Goal: Find specific page/section: Find specific page/section

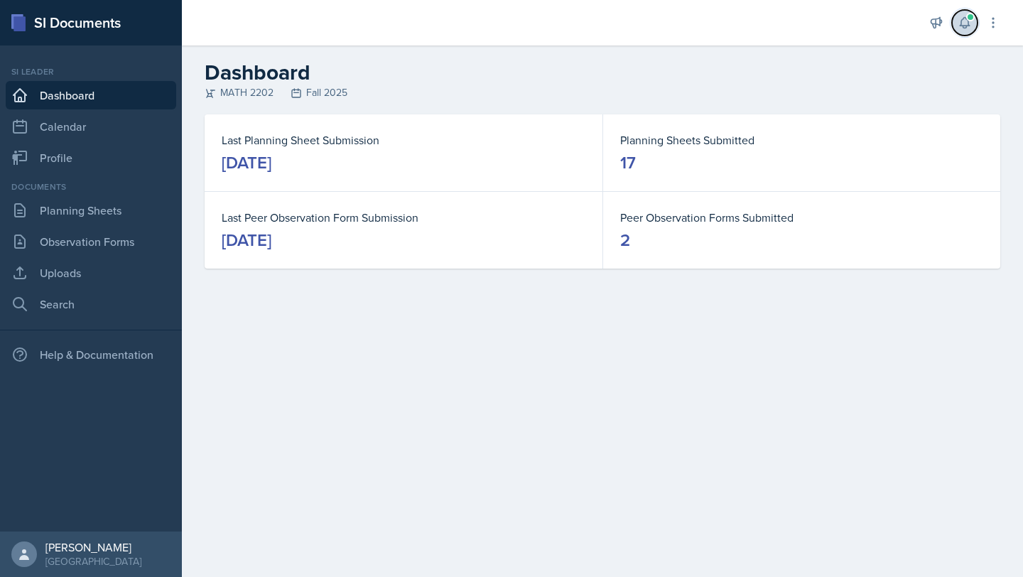
click at [966, 28] on icon at bounding box center [964, 23] width 9 height 11
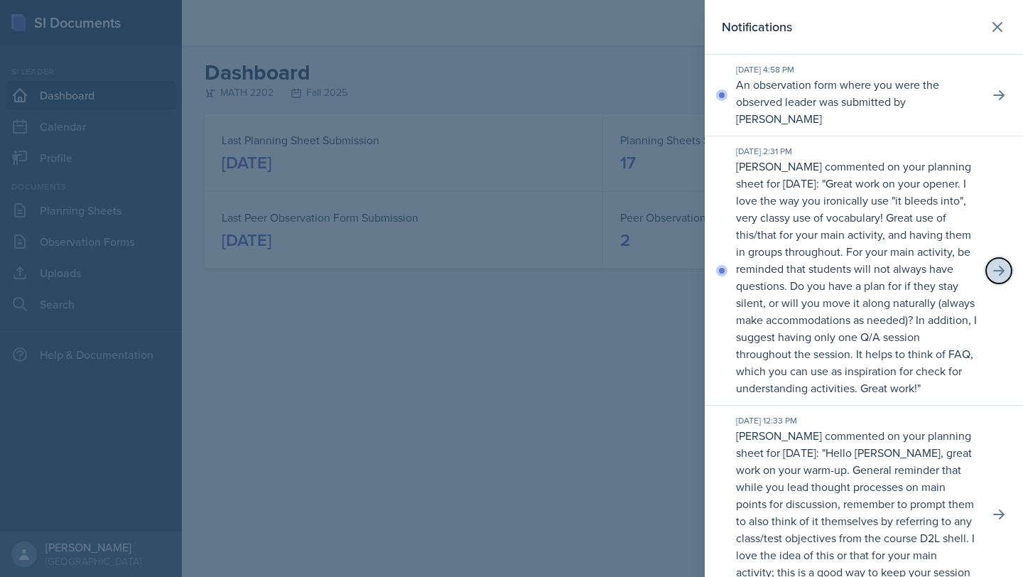
click at [996, 266] on icon at bounding box center [999, 271] width 11 height 10
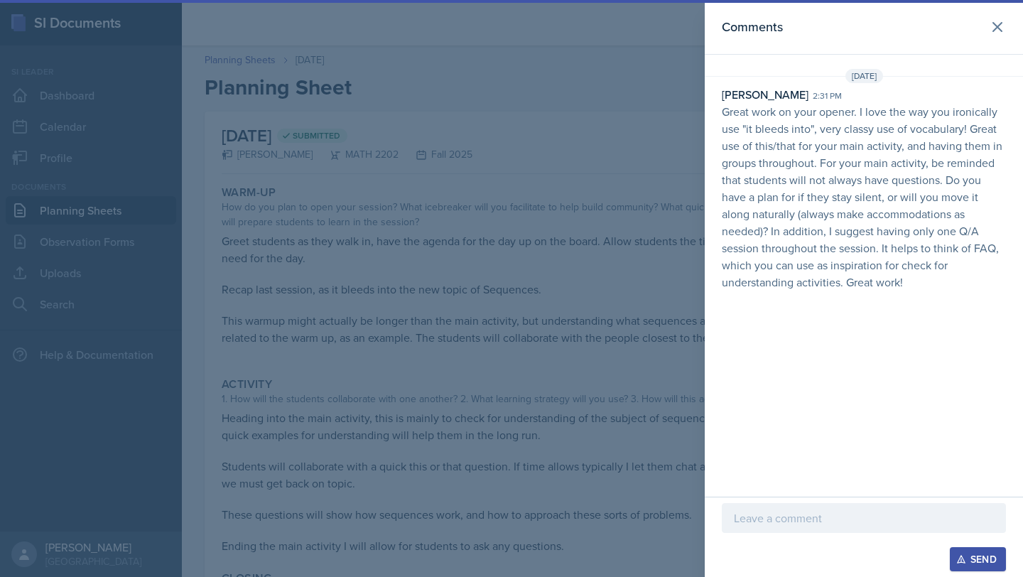
click at [539, 378] on div at bounding box center [511, 288] width 1023 height 577
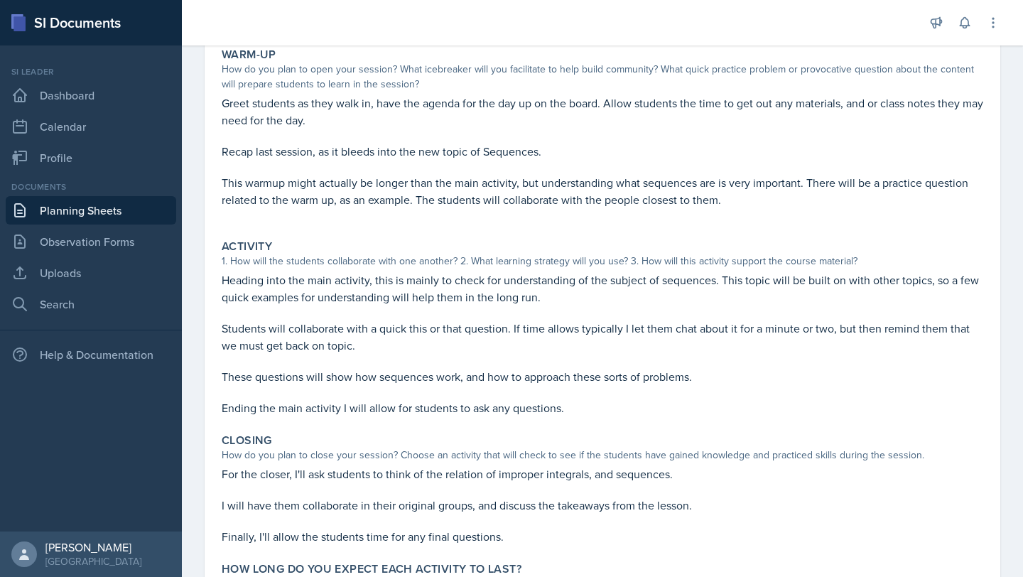
scroll to position [130, 0]
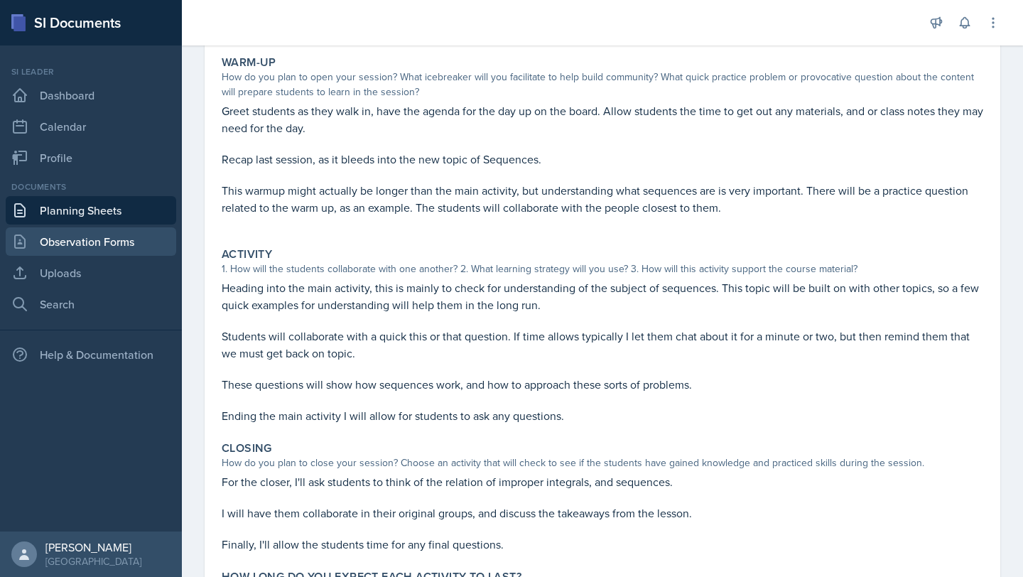
click at [109, 246] on link "Observation Forms" at bounding box center [91, 241] width 171 height 28
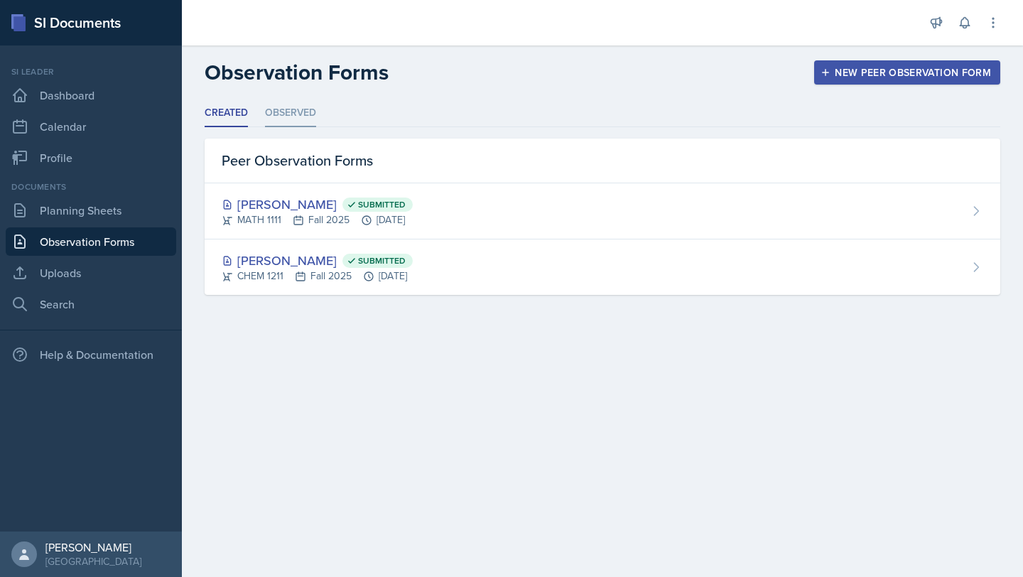
click at [286, 112] on li "Observed" at bounding box center [290, 113] width 51 height 28
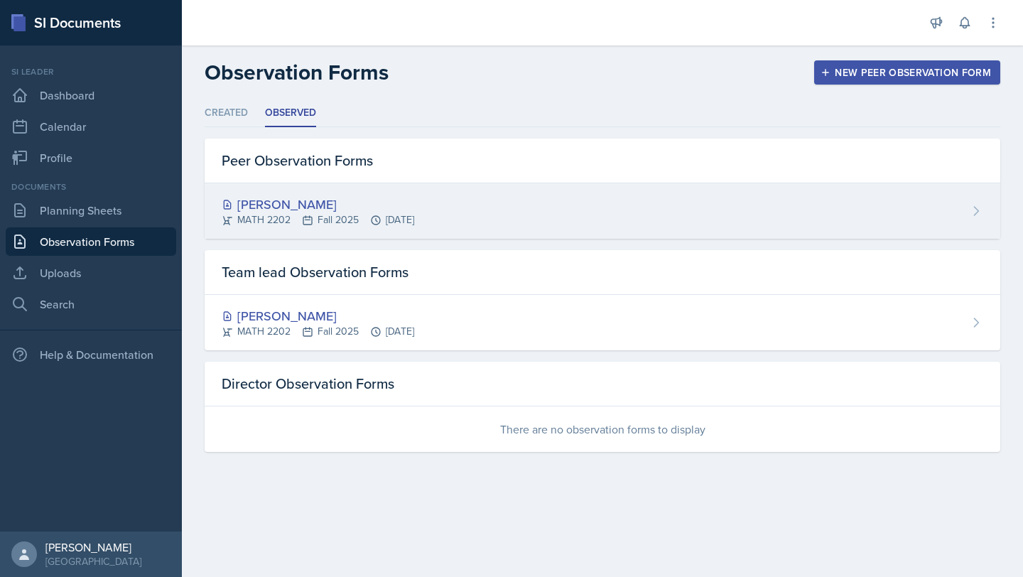
click at [355, 232] on div "[PERSON_NAME] MATH 2202 Fall 2025 [DATE]" at bounding box center [603, 210] width 796 height 55
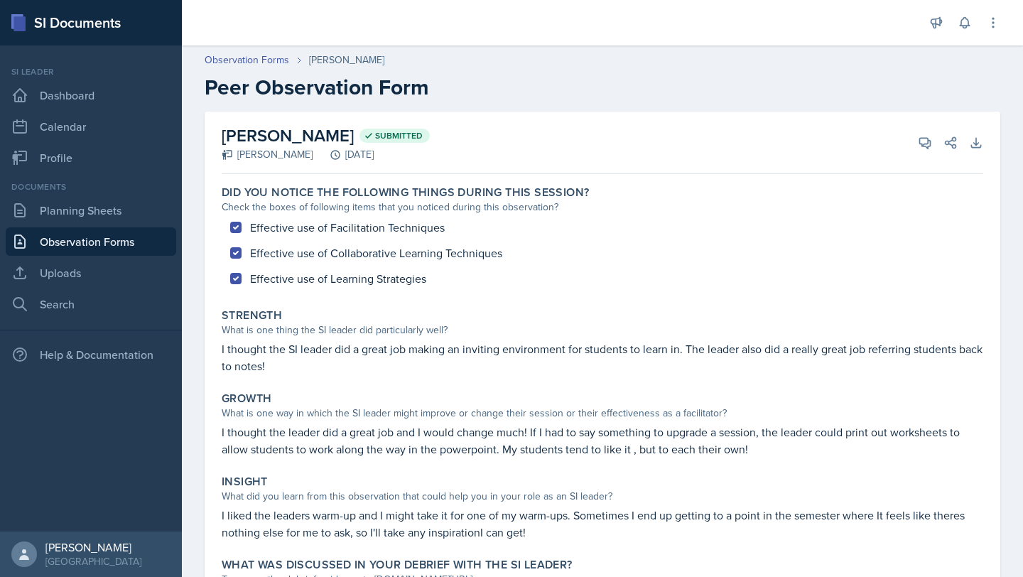
click at [639, 382] on div "Did you notice the following things during this session? Check the boxes of fol…" at bounding box center [603, 412] width 762 height 464
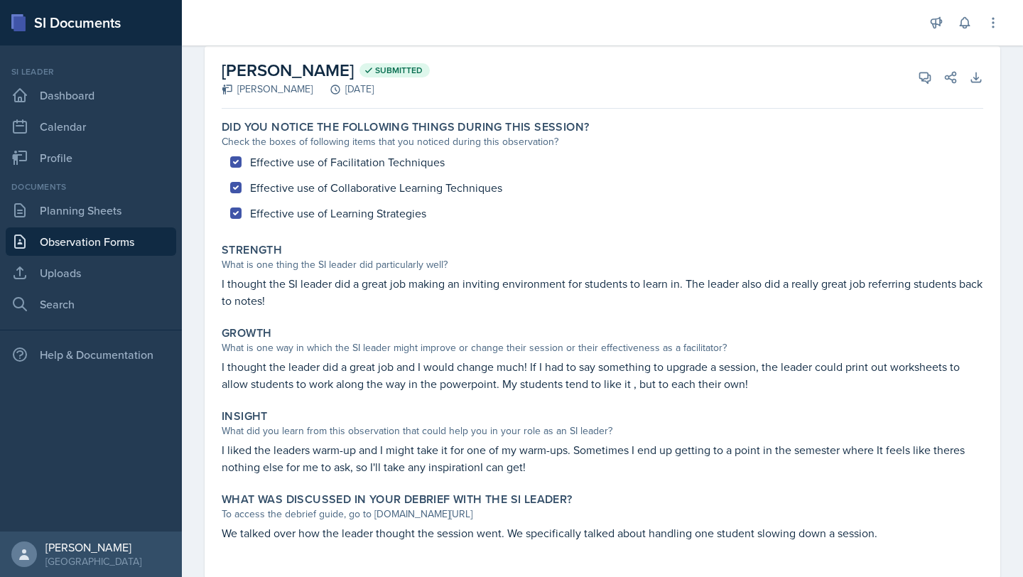
scroll to position [63, 0]
